Goal: Find specific page/section: Find specific page/section

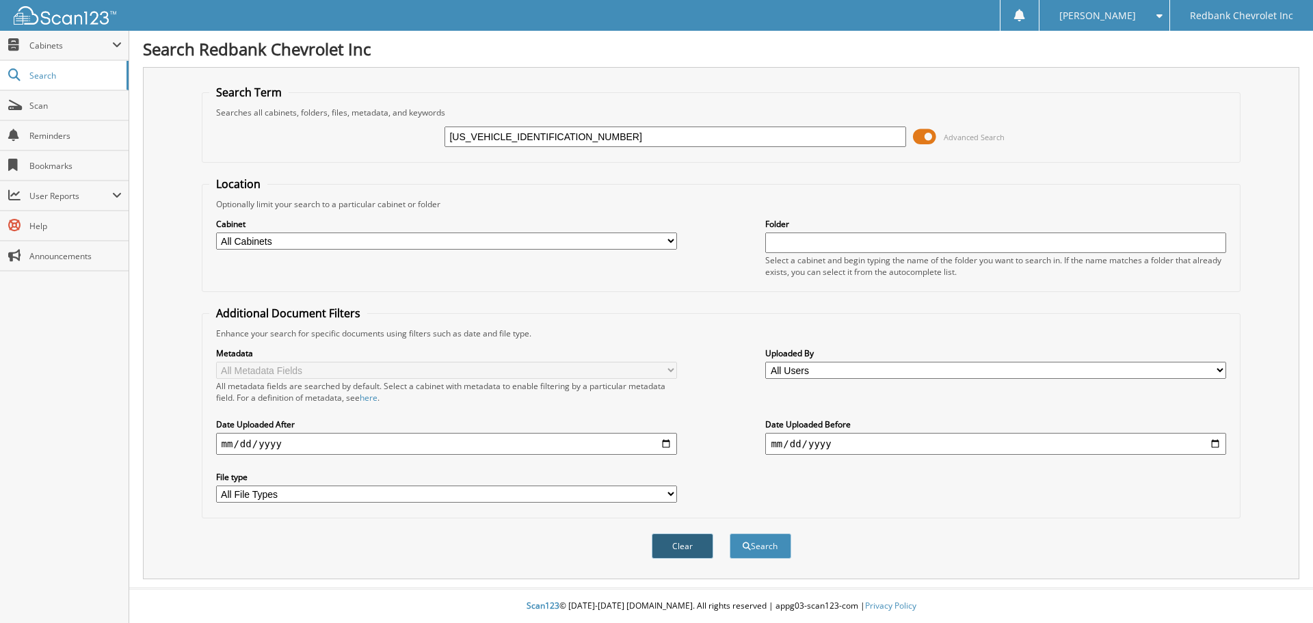
type input "[US_VEHICLE_IDENTIFICATION_NUMBER]"
click at [691, 540] on button "Clear" at bounding box center [683, 546] width 62 height 25
paste input "[US_VEHICLE_IDENTIFICATION_NUMBER]"
type input "[US_VEHICLE_IDENTIFICATION_NUMBER]"
click at [760, 549] on button "Search" at bounding box center [761, 546] width 62 height 25
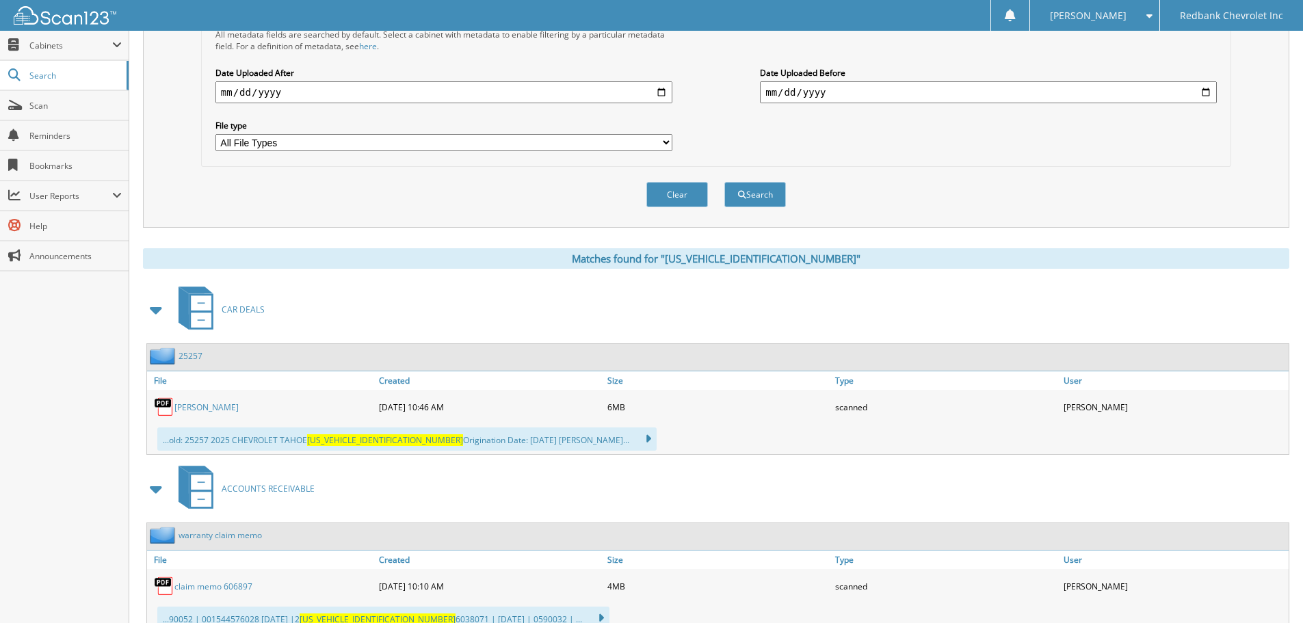
scroll to position [410, 0]
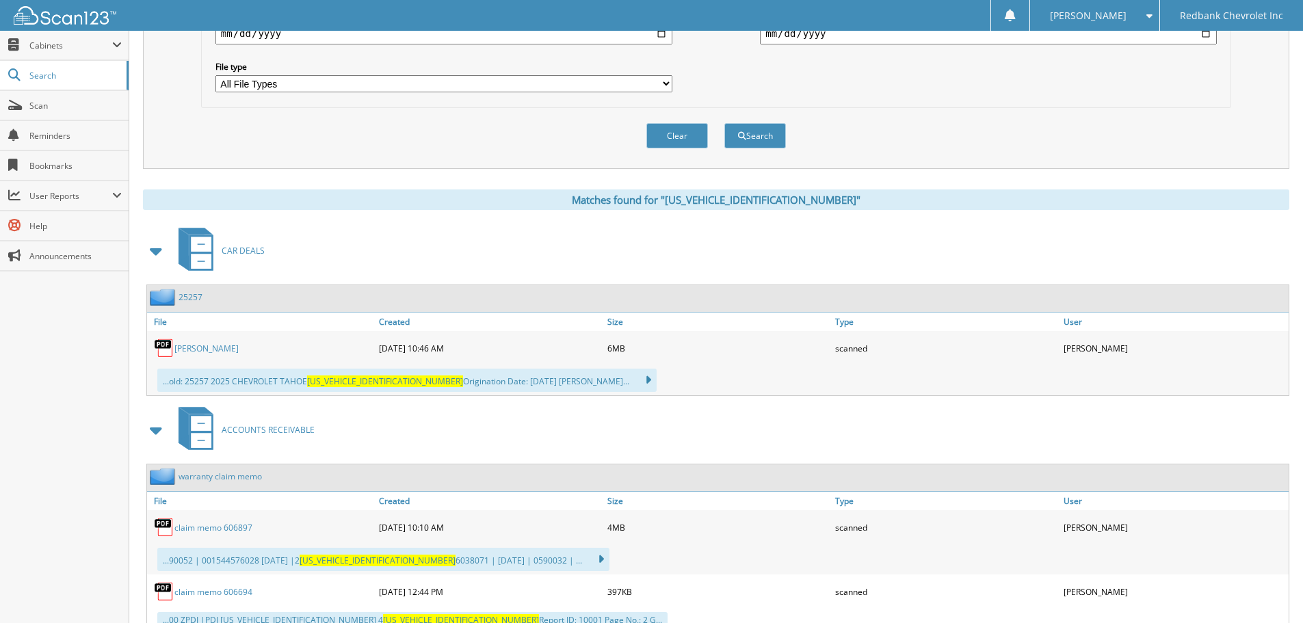
click at [215, 350] on link "WASSUM, JESSYKA ANN" at bounding box center [206, 349] width 64 height 12
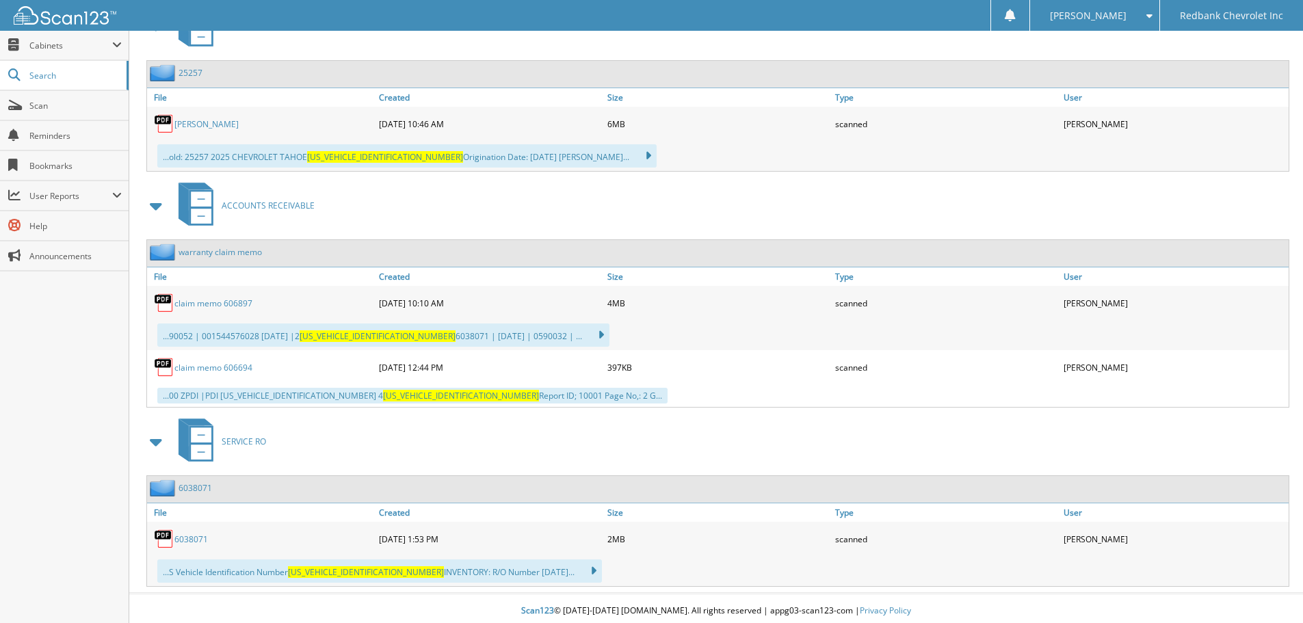
scroll to position [640, 0]
